Goal: Task Accomplishment & Management: Complete application form

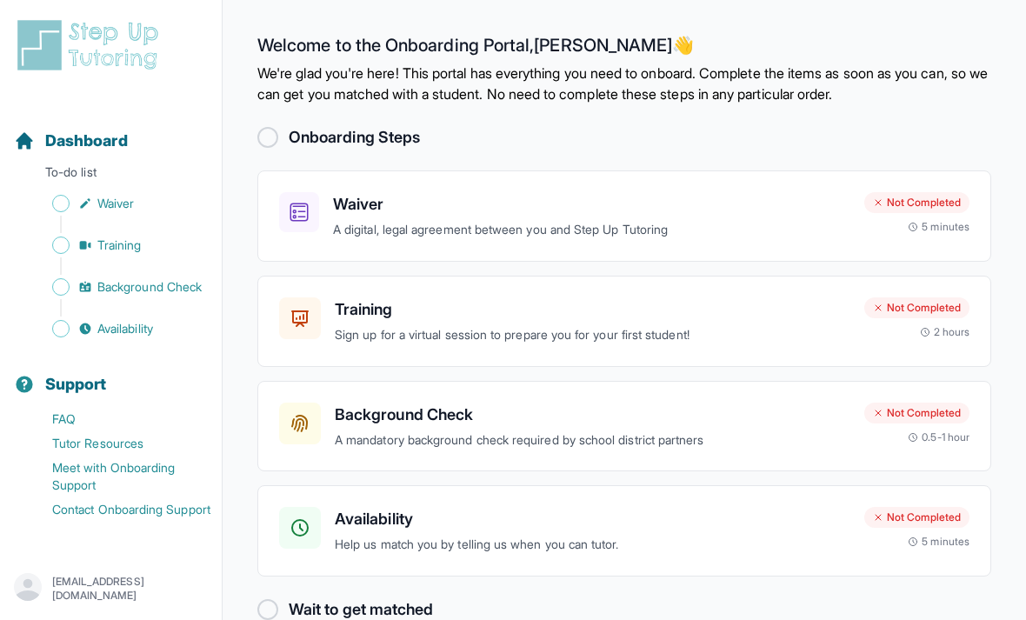
scroll to position [56, 0]
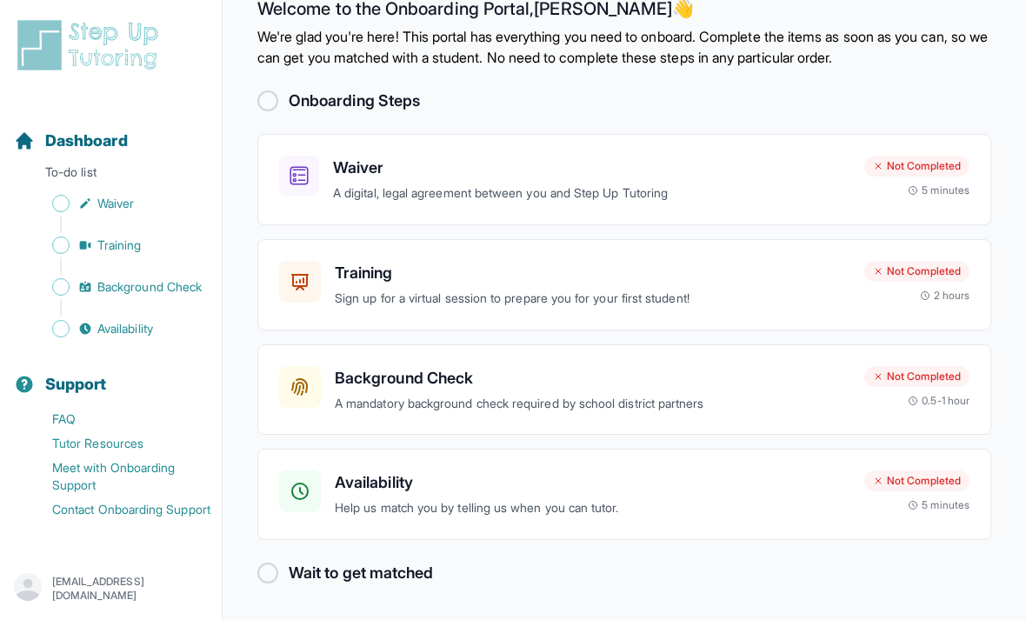
click at [760, 184] on p "A digital, legal agreement between you and Step Up Tutoring" at bounding box center [591, 194] width 517 height 20
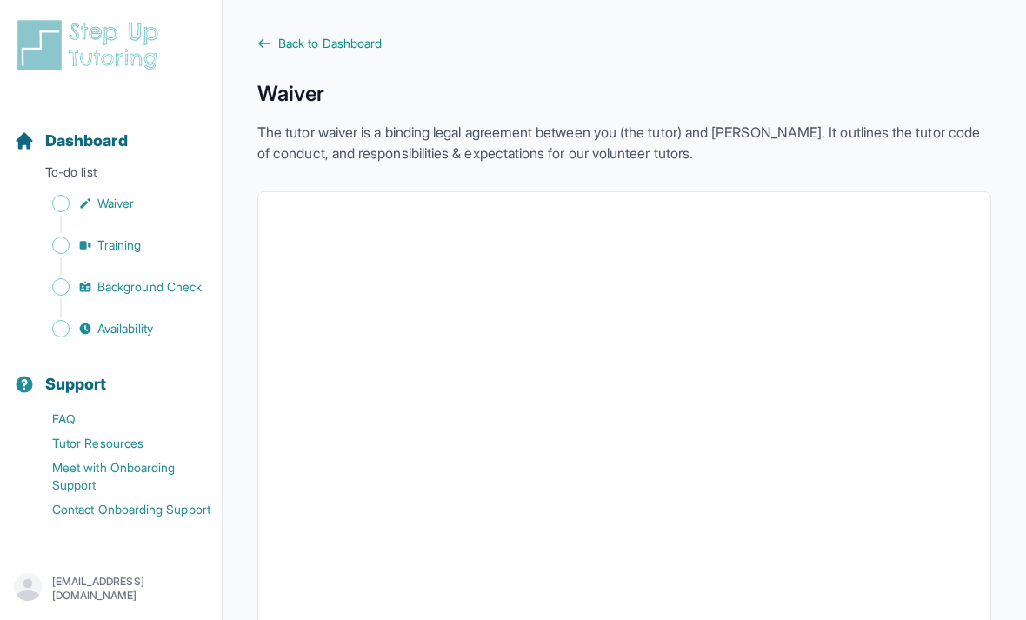
click at [377, 50] on span "Back to Dashboard" at bounding box center [329, 43] width 103 height 17
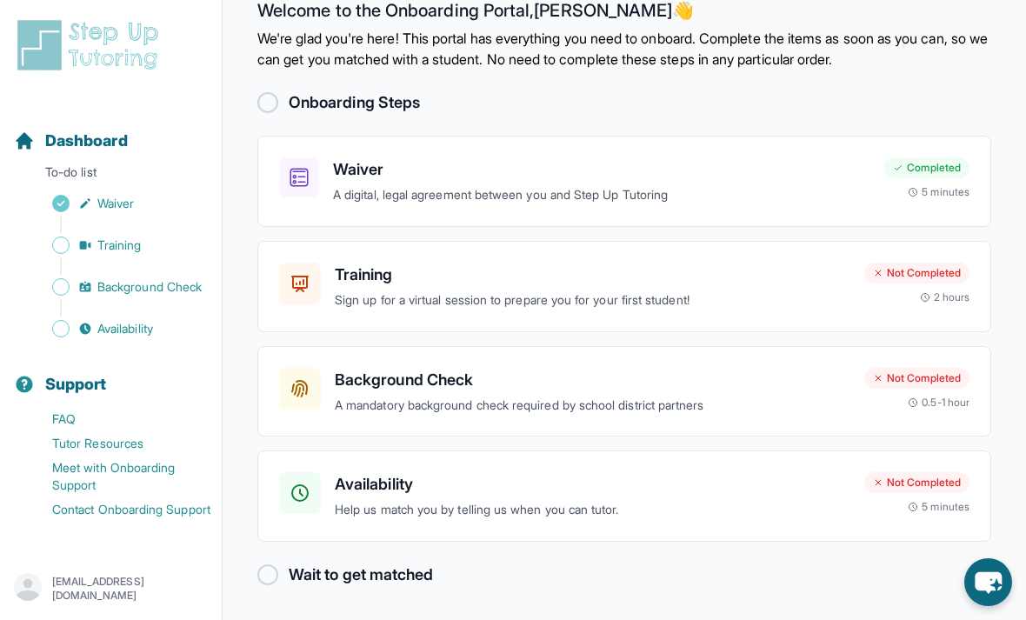
scroll to position [56, 0]
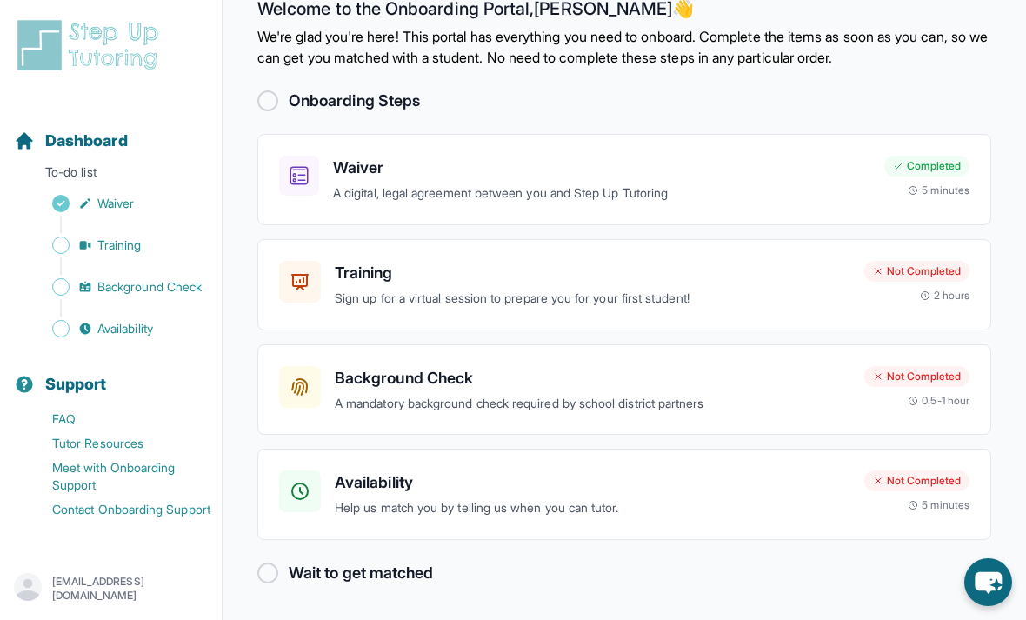
click at [519, 394] on p "A mandatory background check required by school district partners" at bounding box center [593, 404] width 516 height 20
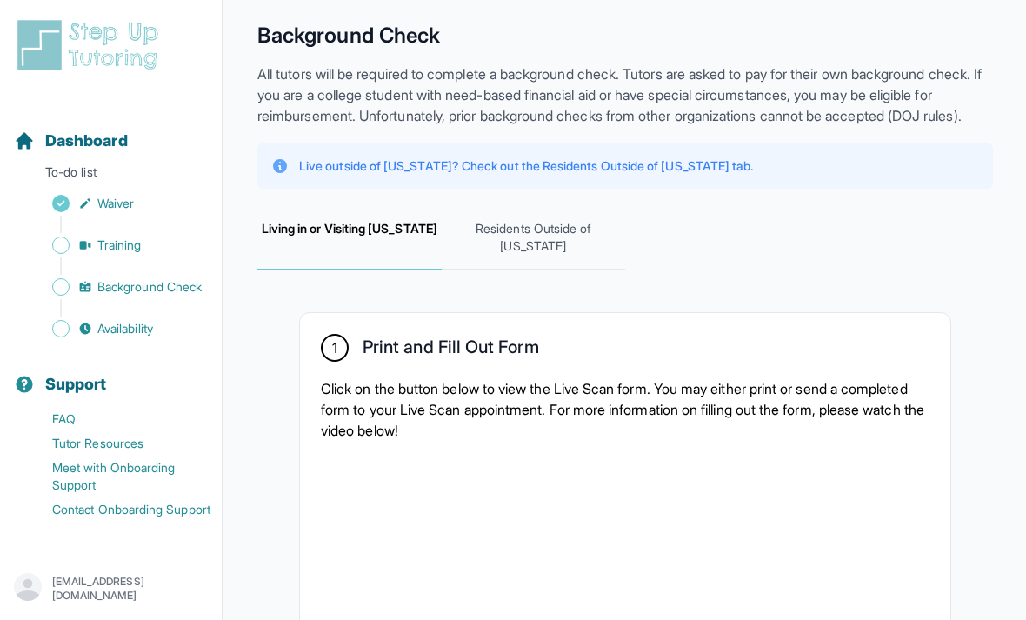
scroll to position [48, 0]
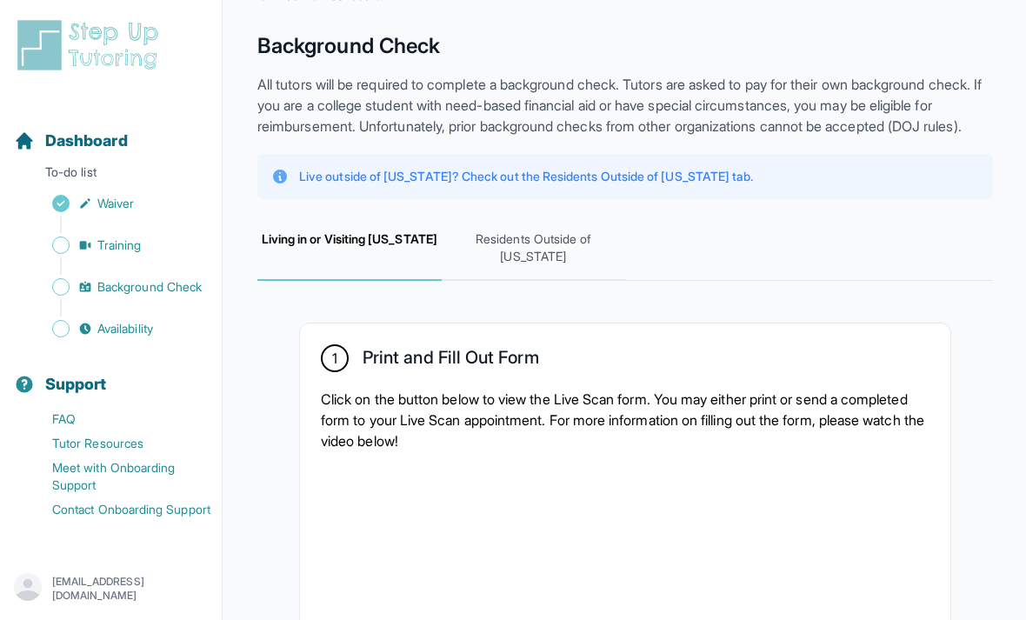
click at [557, 281] on span "Residents Outside of [US_STATE]" at bounding box center [534, 249] width 184 height 64
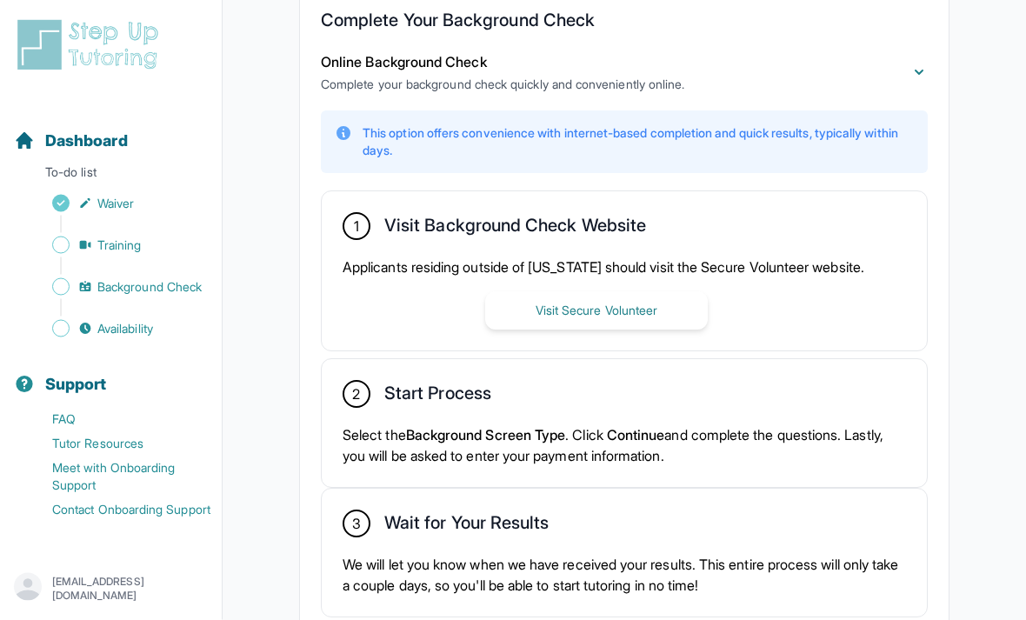
scroll to position [378, 0]
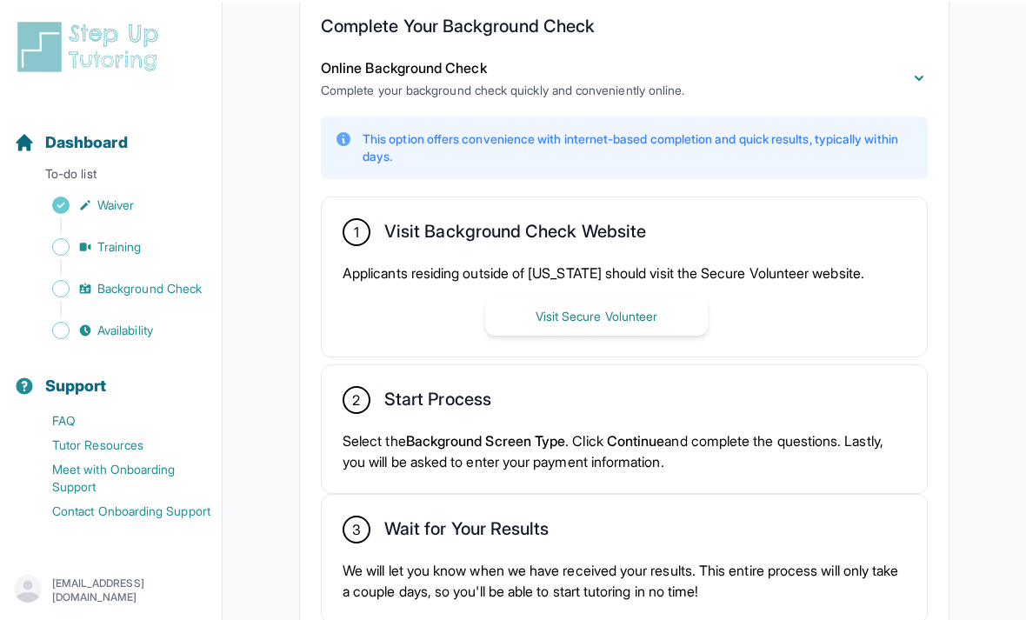
click at [651, 334] on button "Visit Secure Volunteer" at bounding box center [596, 315] width 223 height 38
